Goal: Task Accomplishment & Management: Manage account settings

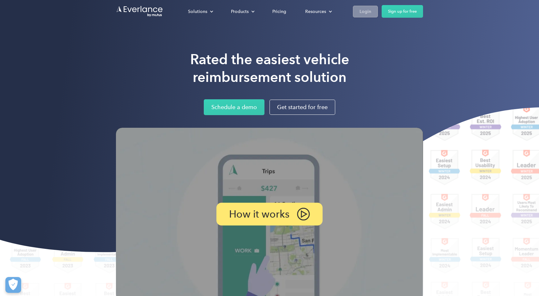
click at [367, 6] on link "Login" at bounding box center [365, 12] width 25 height 12
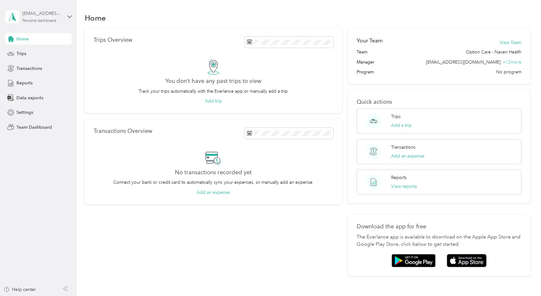
click at [37, 15] on div "[EMAIL_ADDRESS][DOMAIN_NAME]" at bounding box center [42, 13] width 40 height 7
click at [34, 56] on div "Team dashboard" at bounding box center [72, 51] width 124 height 11
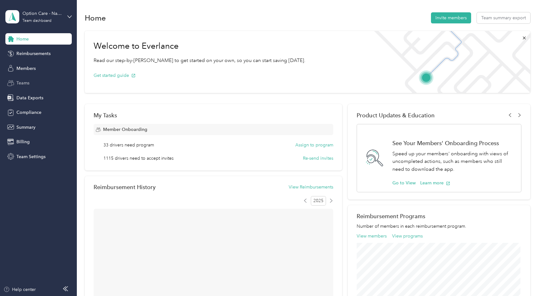
click at [23, 84] on span "Teams" at bounding box center [22, 83] width 13 height 7
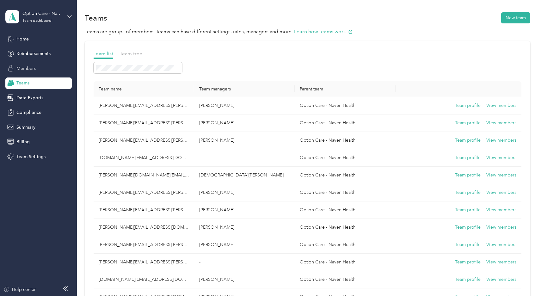
click at [40, 70] on div "Members" at bounding box center [38, 68] width 66 height 11
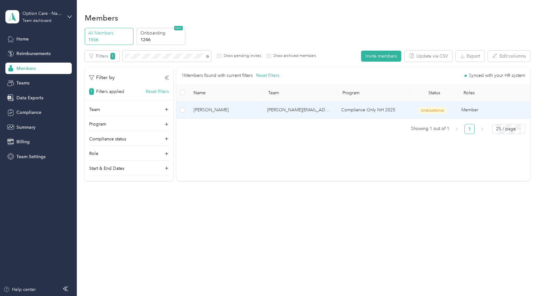
click at [212, 110] on span "[PERSON_NAME]" at bounding box center [226, 110] width 64 height 7
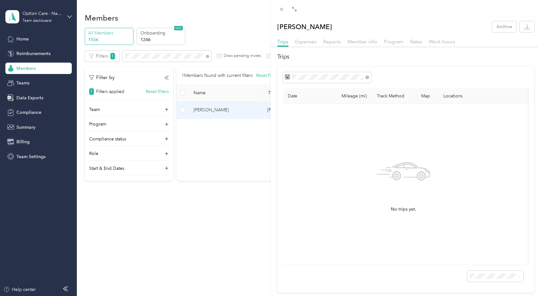
click at [201, 223] on div "[PERSON_NAME] Archive Trips Expenses Reports Member info Program Rates Work hou…" at bounding box center [270, 148] width 541 height 296
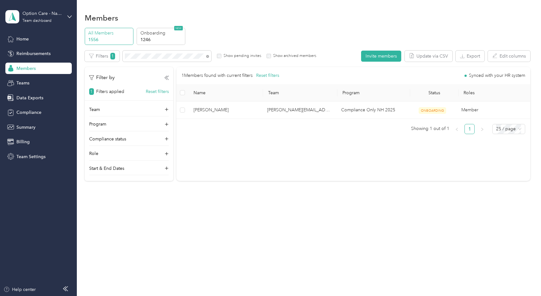
click at [161, 231] on div "Members All Members 1556 Onboarding 1246 NEW Edit role Edit team Edit program E…" at bounding box center [307, 148] width 461 height 296
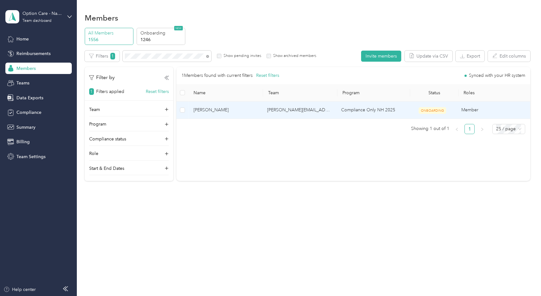
click at [219, 111] on span "[PERSON_NAME]" at bounding box center [226, 110] width 64 height 7
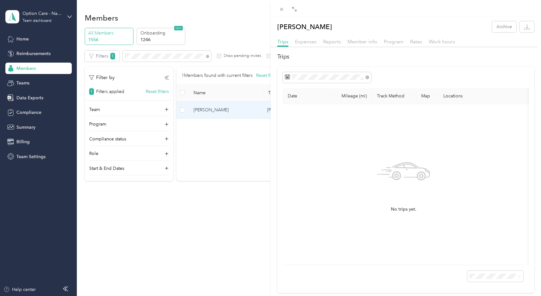
click at [209, 221] on div "[PERSON_NAME] Archive Trips Expenses Reports Member info Program Rates Work hou…" at bounding box center [270, 148] width 541 height 296
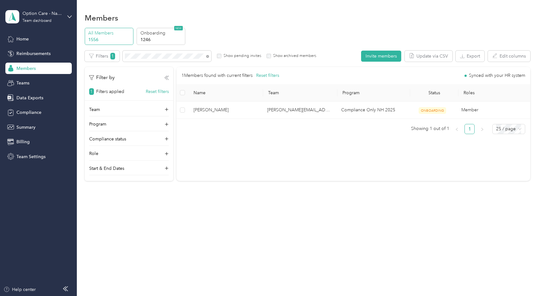
click at [165, 76] on icon at bounding box center [166, 78] width 4 height 4
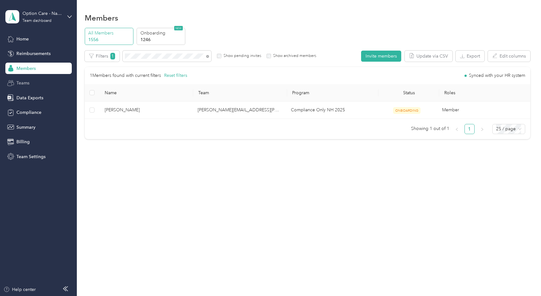
click at [28, 82] on span "Teams" at bounding box center [22, 83] width 13 height 7
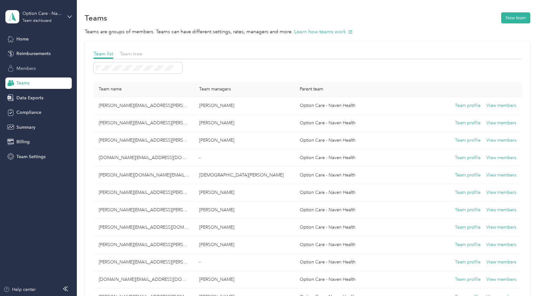
click at [29, 67] on span "Members" at bounding box center [25, 68] width 19 height 7
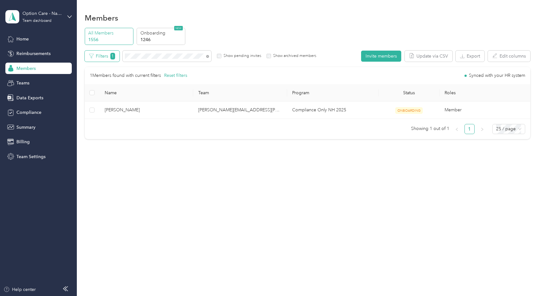
click at [99, 58] on button "Filters 1" at bounding box center [102, 56] width 35 height 11
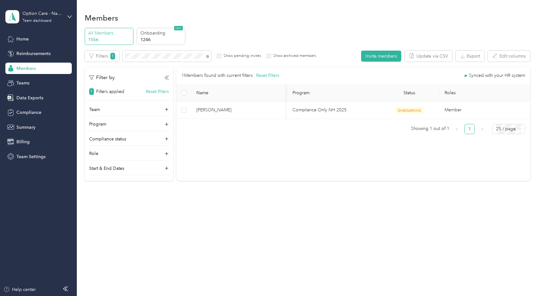
click at [26, 69] on span "Members" at bounding box center [25, 68] width 19 height 7
click at [255, 226] on div "Members All Members 1556 Onboarding 1246 NEW Edit role Edit team Edit program E…" at bounding box center [307, 148] width 461 height 296
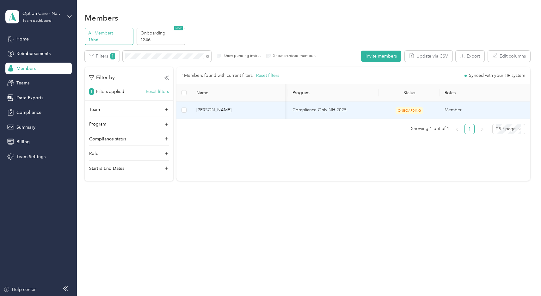
click at [354, 108] on td "Compliance Only NH 2025" at bounding box center [332, 110] width 91 height 17
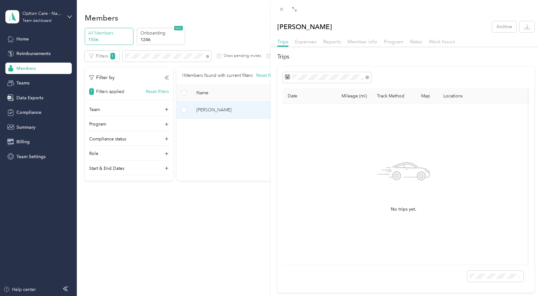
click at [216, 217] on div "[PERSON_NAME] Archive Trips Expenses Reports Member info Program Rates Work hou…" at bounding box center [270, 148] width 541 height 296
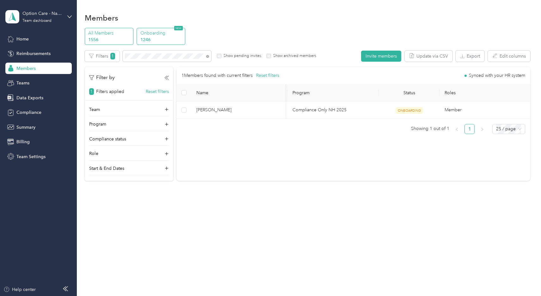
drag, startPoint x: 160, startPoint y: 35, endPoint x: 151, endPoint y: 37, distance: 9.4
click at [159, 35] on p "Onboarding" at bounding box center [161, 33] width 43 height 7
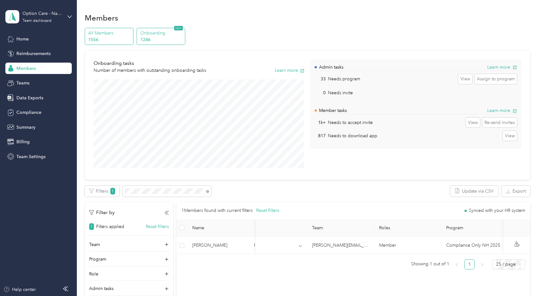
click at [99, 37] on p "1556" at bounding box center [109, 39] width 43 height 7
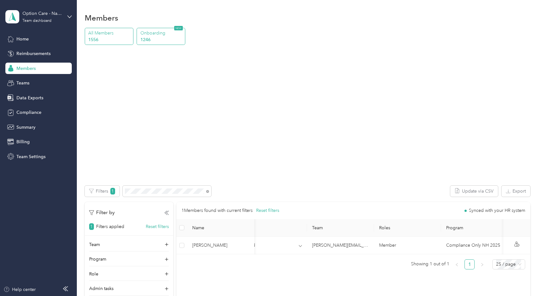
scroll to position [0, 92]
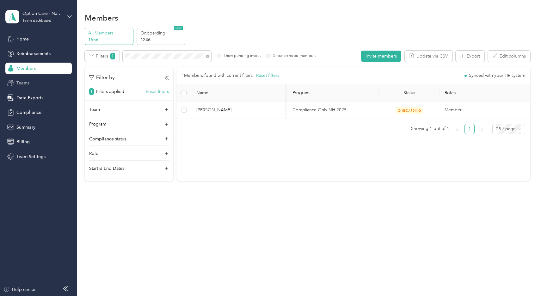
click at [21, 84] on span "Teams" at bounding box center [22, 83] width 13 height 7
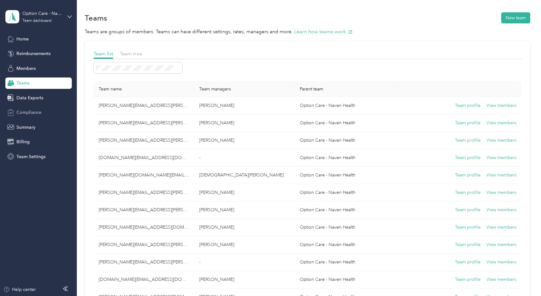
click at [34, 112] on span "Compliance" at bounding box center [28, 112] width 25 height 7
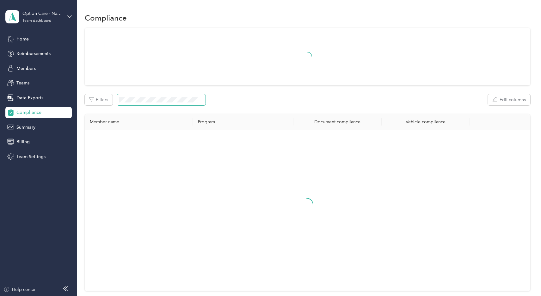
click at [160, 96] on span at bounding box center [161, 99] width 89 height 11
click at [210, 100] on icon at bounding box center [209, 100] width 2 height 2
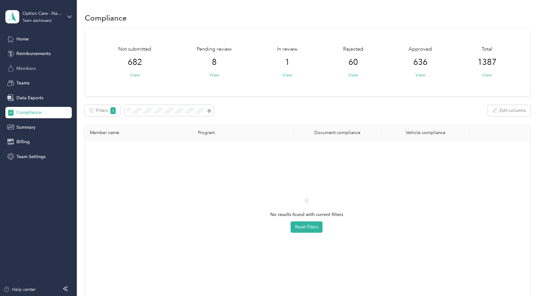
click at [23, 67] on span "Members" at bounding box center [25, 68] width 19 height 7
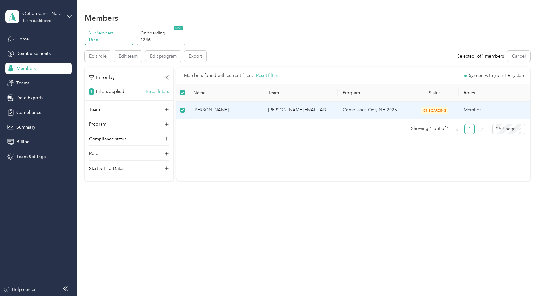
click at [434, 109] on span "ONBOARDING" at bounding box center [435, 110] width 28 height 7
click at [98, 57] on button "Edit role" at bounding box center [98, 56] width 26 height 11
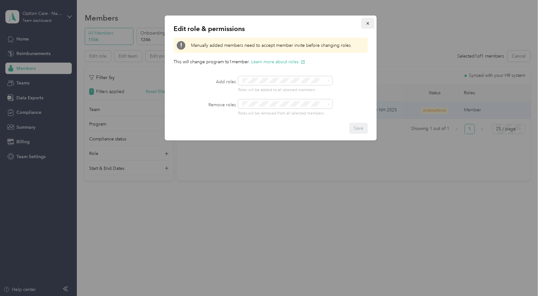
click at [369, 24] on icon "button" at bounding box center [368, 23] width 4 height 4
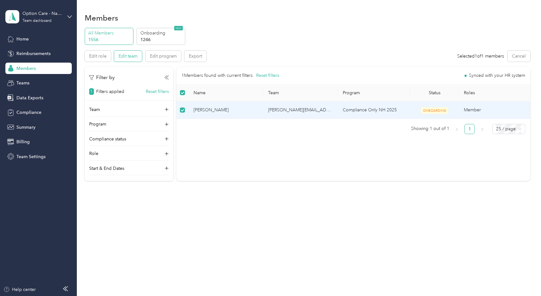
click at [126, 57] on button "Edit team" at bounding box center [128, 56] width 28 height 11
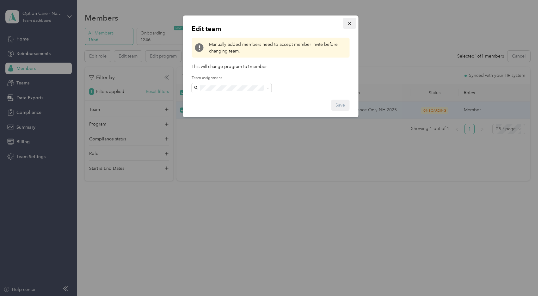
click at [353, 25] on button "button" at bounding box center [349, 23] width 13 height 11
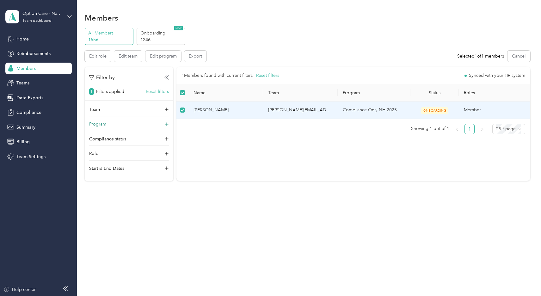
click at [165, 126] on div "Program" at bounding box center [129, 126] width 80 height 10
click at [166, 125] on icon at bounding box center [166, 124] width 4 height 4
click at [347, 108] on td "Compliance Only NH 2025" at bounding box center [374, 110] width 73 height 17
click at [303, 108] on td "[PERSON_NAME][EMAIL_ADDRESS][PERSON_NAME][DOMAIN_NAME]" at bounding box center [300, 110] width 75 height 17
click at [207, 112] on span "[PERSON_NAME]" at bounding box center [226, 110] width 65 height 7
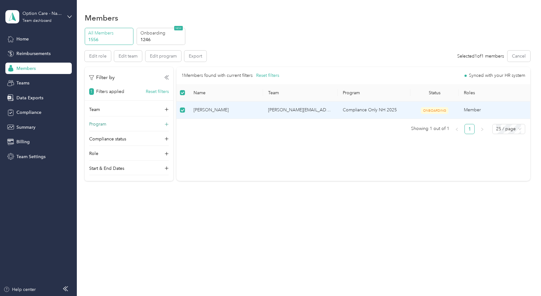
click at [211, 110] on span "[PERSON_NAME]" at bounding box center [226, 110] width 65 height 7
click at [257, 110] on span "[PERSON_NAME]" at bounding box center [226, 110] width 65 height 7
click at [22, 79] on div "Teams" at bounding box center [38, 82] width 66 height 11
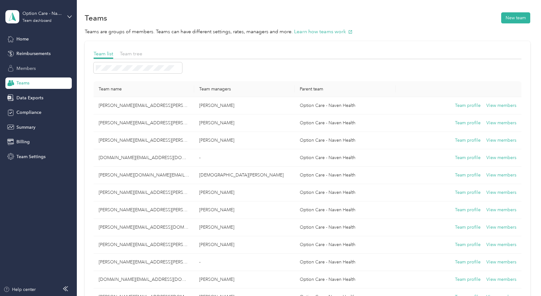
click at [23, 66] on span "Members" at bounding box center [25, 68] width 19 height 7
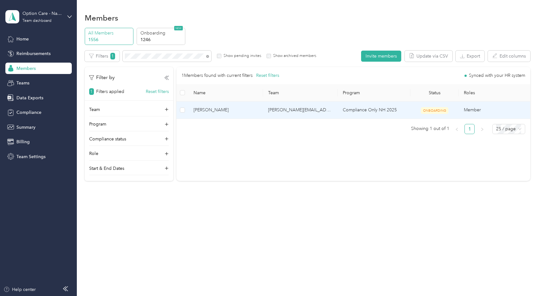
click at [233, 109] on span "[PERSON_NAME]" at bounding box center [226, 110] width 65 height 7
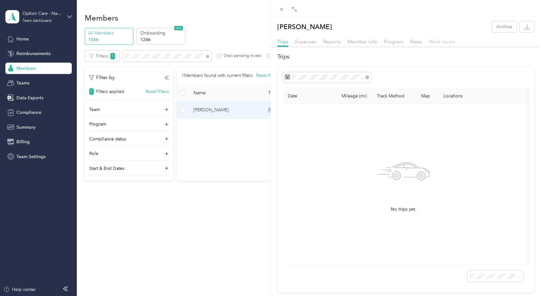
click at [440, 41] on span "Work hours" at bounding box center [442, 42] width 26 height 6
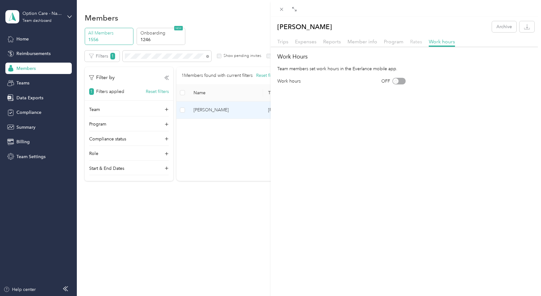
click at [413, 42] on span "Rates" at bounding box center [416, 42] width 12 height 6
click at [393, 42] on span "Program" at bounding box center [394, 42] width 20 height 6
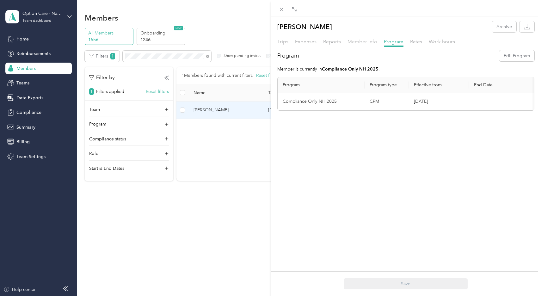
click at [361, 43] on span "Member info" at bounding box center [363, 42] width 30 height 6
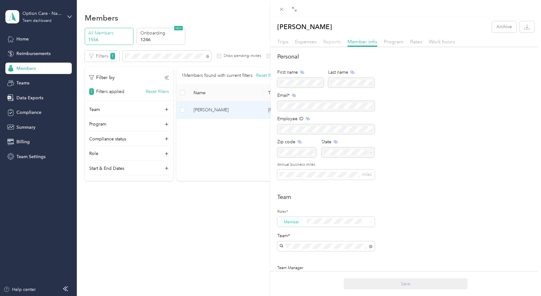
click at [331, 41] on span "Reports" at bounding box center [332, 42] width 18 height 6
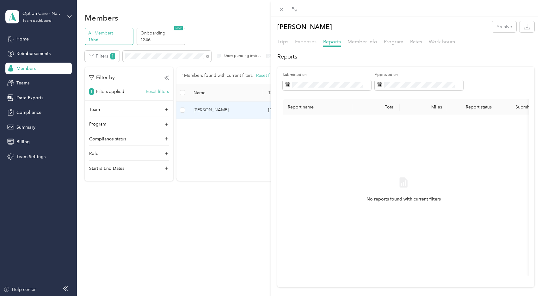
click at [308, 42] on span "Expenses" at bounding box center [306, 42] width 22 height 6
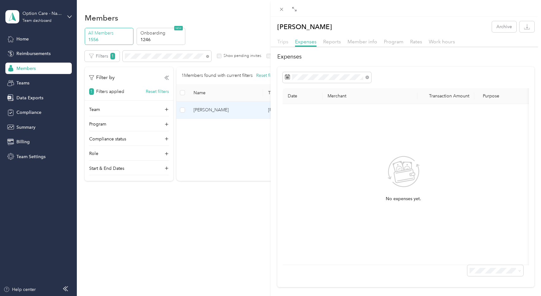
click at [280, 44] on span "Trips" at bounding box center [282, 42] width 11 height 6
click at [215, 152] on div "[PERSON_NAME] Archive Trips Expenses Reports Member info Program Rates Work hou…" at bounding box center [270, 148] width 541 height 296
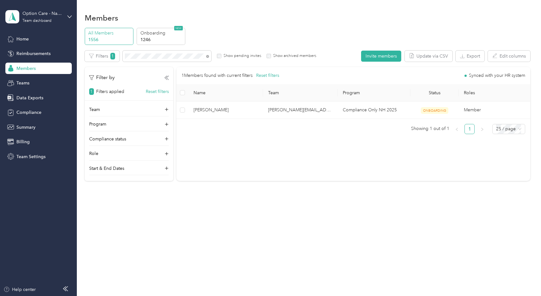
click at [206, 228] on div "Members All Members 1556 Onboarding 1246 NEW Edit role Edit team Edit program E…" at bounding box center [307, 148] width 461 height 296
click at [108, 89] on p "Filters applied" at bounding box center [110, 91] width 28 height 7
click at [92, 92] on span "1" at bounding box center [91, 91] width 5 height 7
click at [28, 129] on span "Summary" at bounding box center [25, 127] width 19 height 7
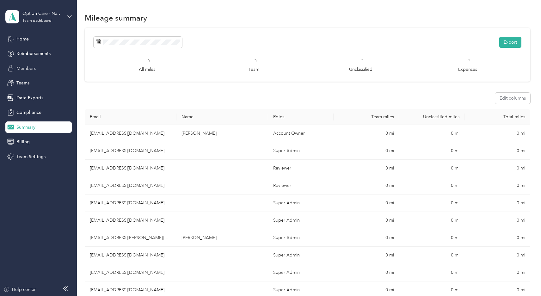
click at [21, 69] on span "Members" at bounding box center [25, 68] width 19 height 7
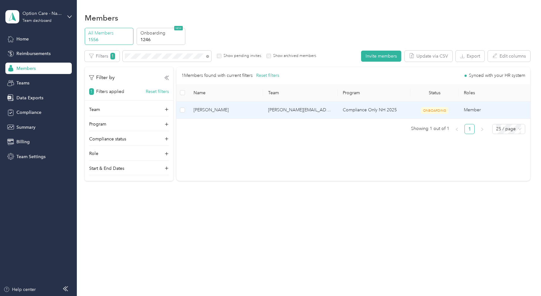
click at [436, 109] on span "ONBOARDING" at bounding box center [435, 110] width 28 height 7
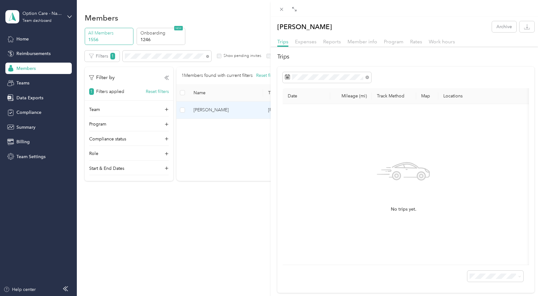
click at [187, 233] on div "[PERSON_NAME] Archive Trips Expenses Reports Member info Program Rates Work hou…" at bounding box center [270, 148] width 541 height 296
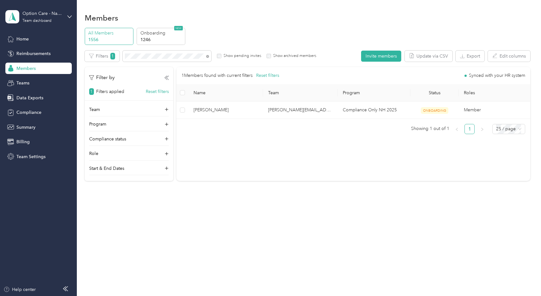
click at [102, 35] on p "All Members" at bounding box center [109, 33] width 43 height 7
click at [163, 35] on p "Onboarding" at bounding box center [161, 33] width 43 height 7
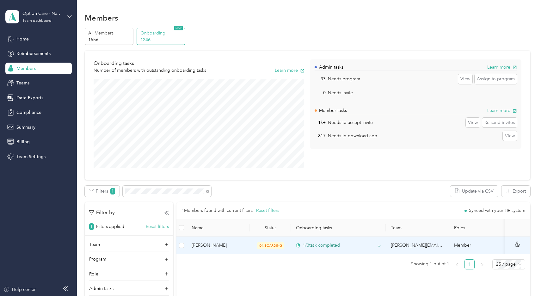
click at [378, 247] on icon at bounding box center [379, 245] width 3 height 3
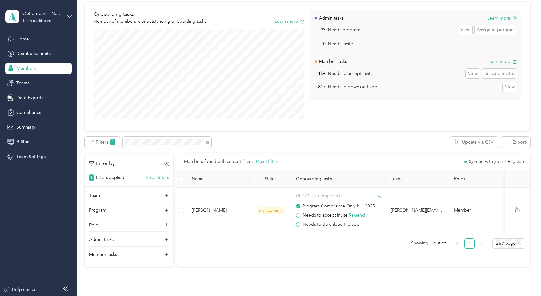
scroll to position [63, 0]
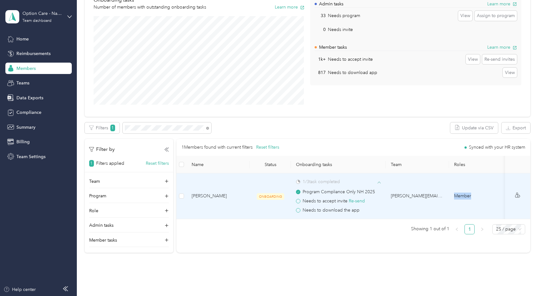
drag, startPoint x: 454, startPoint y: 219, endPoint x: 487, endPoint y: 215, distance: 33.1
click at [487, 215] on td "Member" at bounding box center [480, 196] width 63 height 46
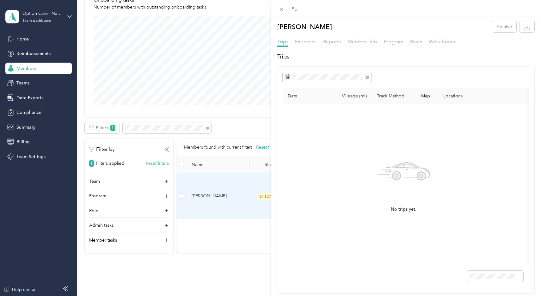
click at [241, 253] on div "[PERSON_NAME] Archive Trips Expenses Reports Member info Program Rates Work hou…" at bounding box center [270, 148] width 541 height 296
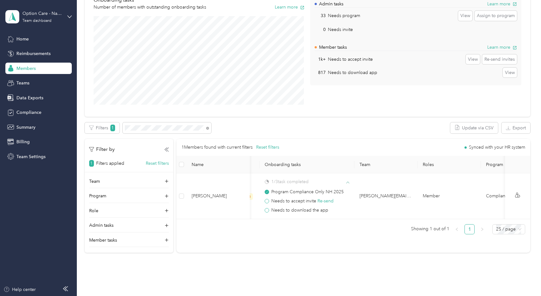
scroll to position [0, 22]
click at [275, 249] on div "1 Members found with current filters Reset filters Synced with your HR system N…" at bounding box center [353, 196] width 354 height 114
click at [165, 277] on div "Members All Members 1556 Onboarding 1246 NEW Onboarding tasks Number of members…" at bounding box center [307, 115] width 461 height 356
click at [53, 205] on aside "Option Care - Naven Health Team dashboard Home Reimbursements Members Teams Dat…" at bounding box center [38, 148] width 77 height 296
